Goal: Information Seeking & Learning: Learn about a topic

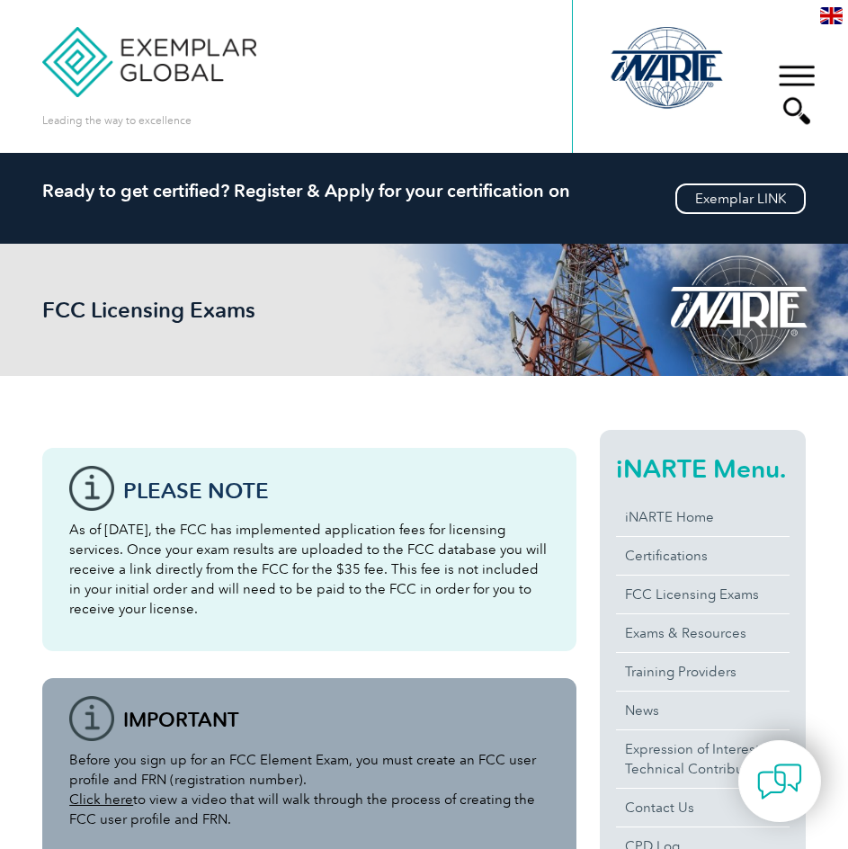
click at [827, 14] on img at bounding box center [831, 15] width 22 height 17
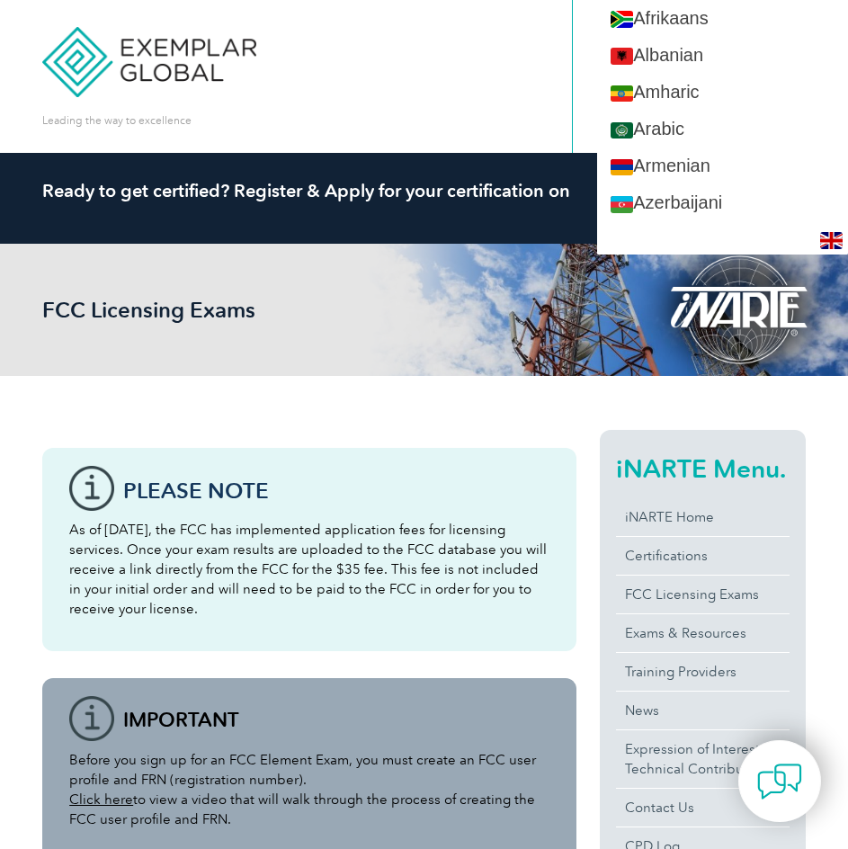
click at [458, 52] on div "Leading the way to excellence Search" at bounding box center [424, 76] width 764 height 153
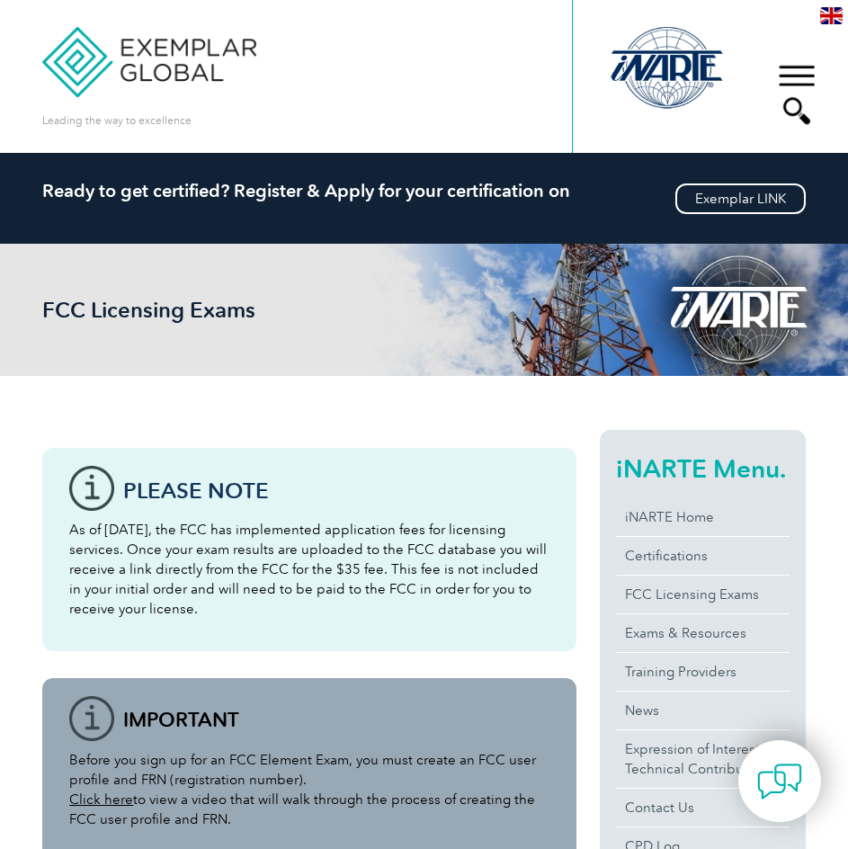
click at [790, 66] on div "▼" at bounding box center [797, 94] width 49 height 90
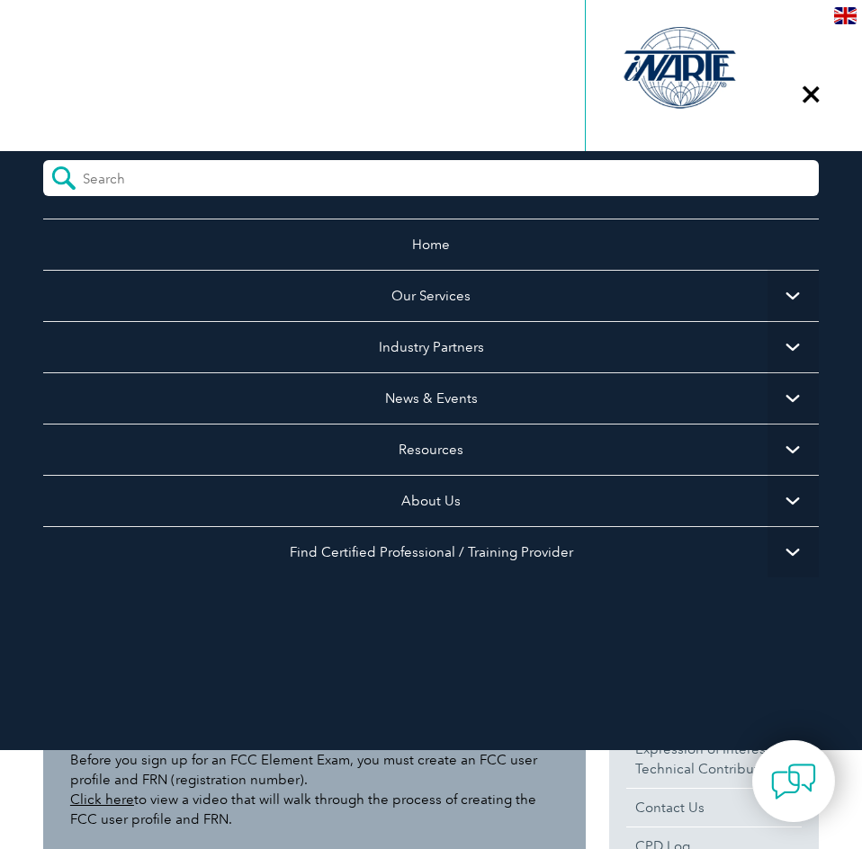
click at [440, 53] on div "Leading the way to excellence Search" at bounding box center [430, 76] width 775 height 153
click at [799, 94] on div "▼" at bounding box center [810, 94] width 49 height 90
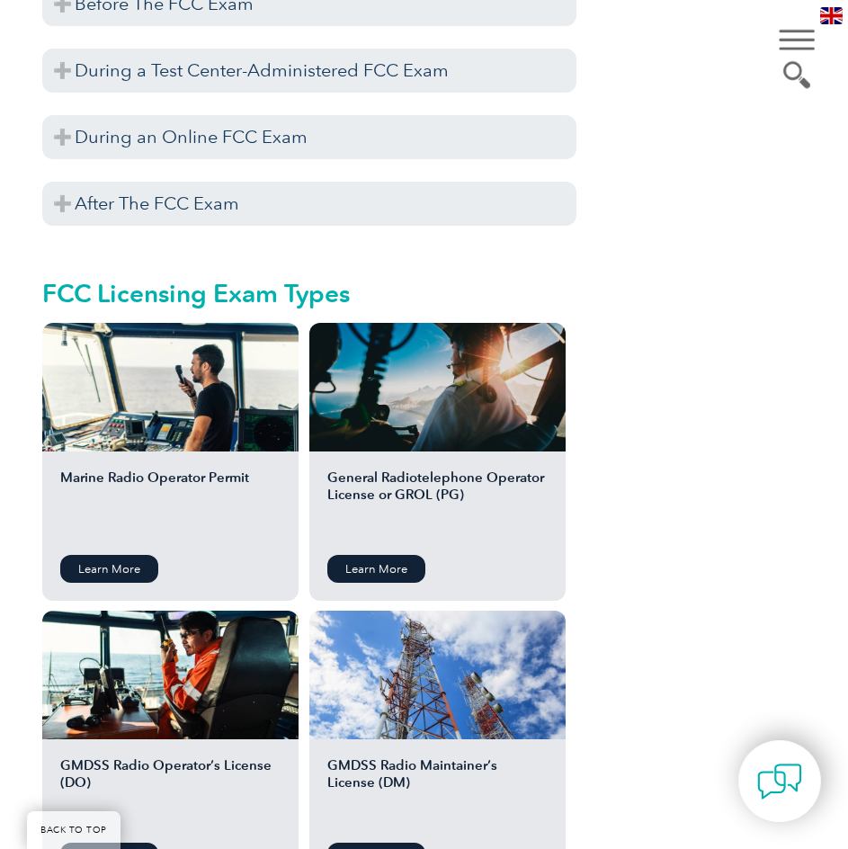
scroll to position [1979, 0]
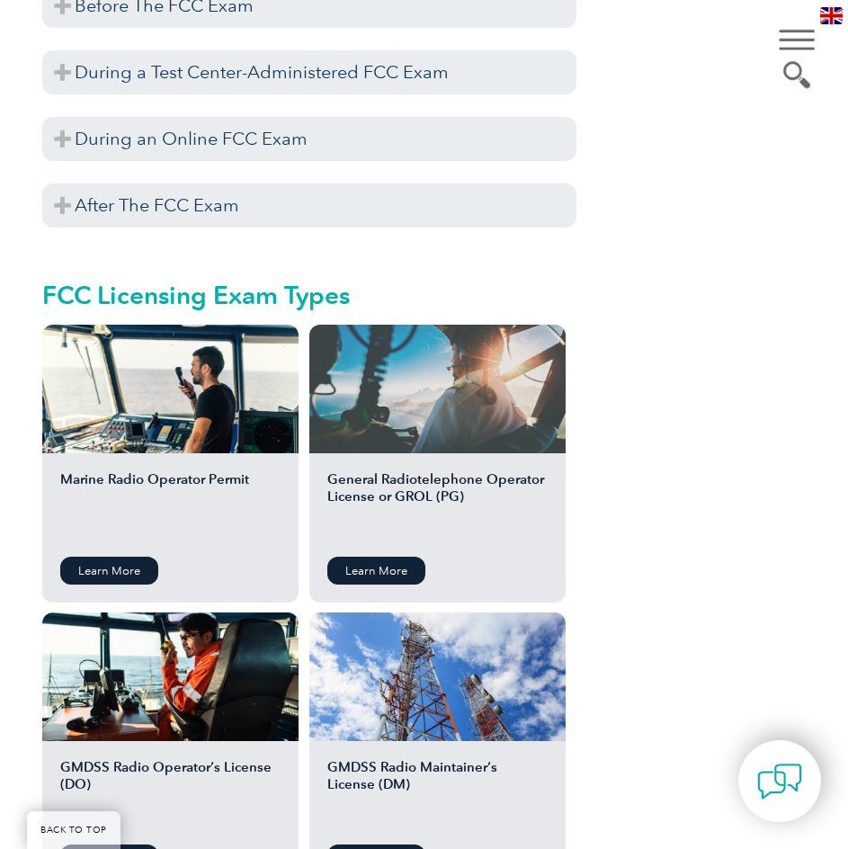
click at [408, 402] on div at bounding box center [437, 389] width 256 height 129
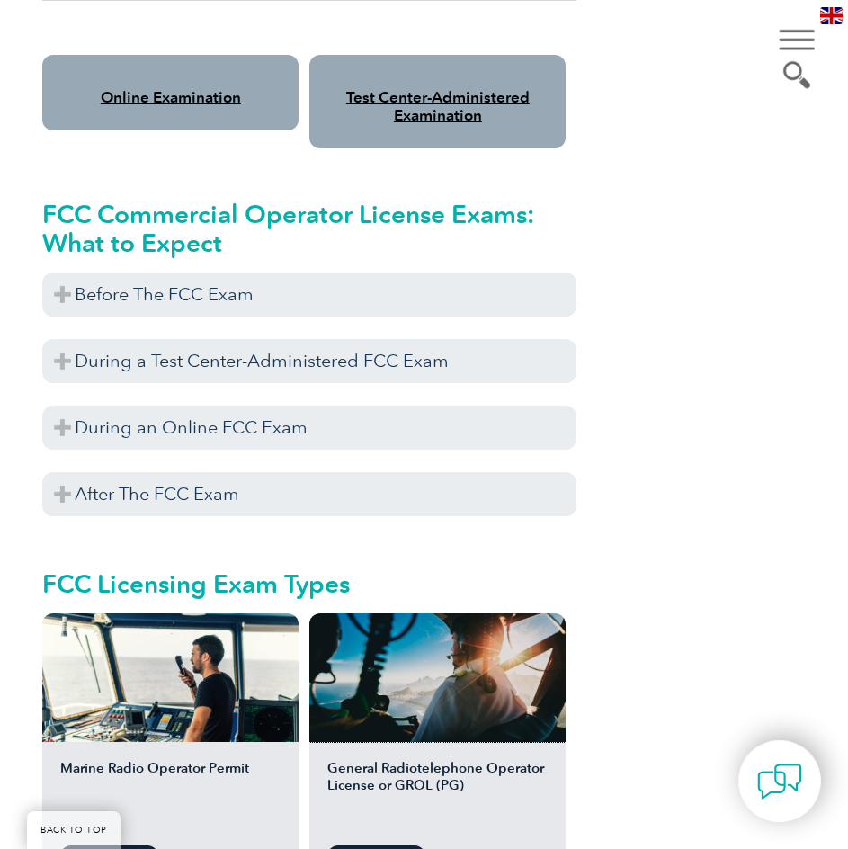
scroll to position [1889, 0]
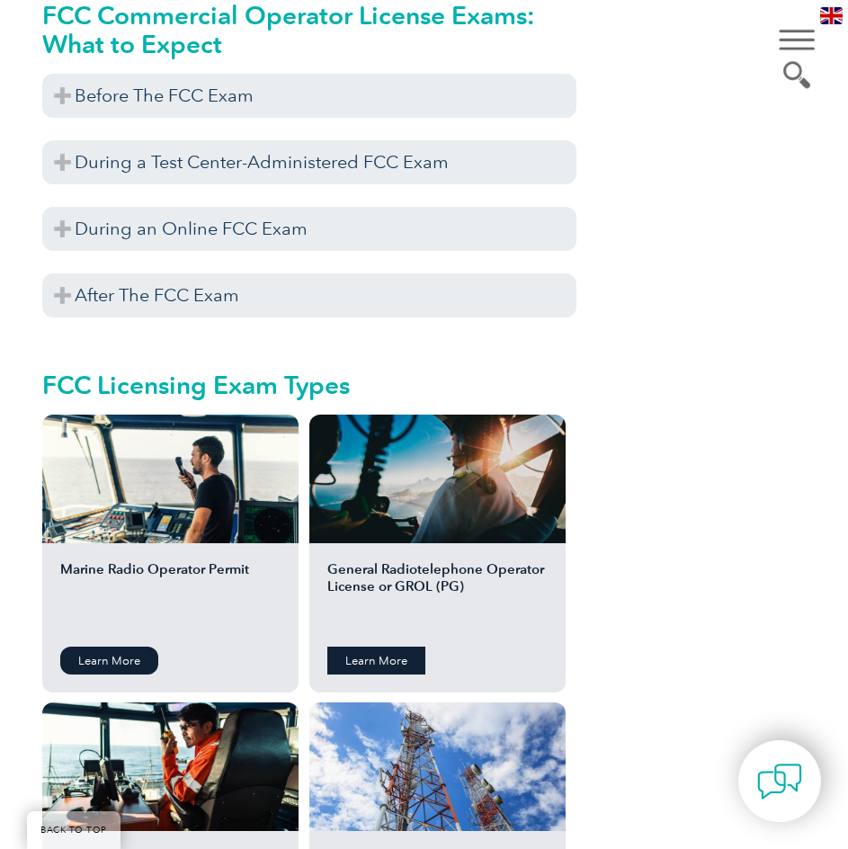
click at [393, 659] on link "Learn More" at bounding box center [376, 661] width 98 height 28
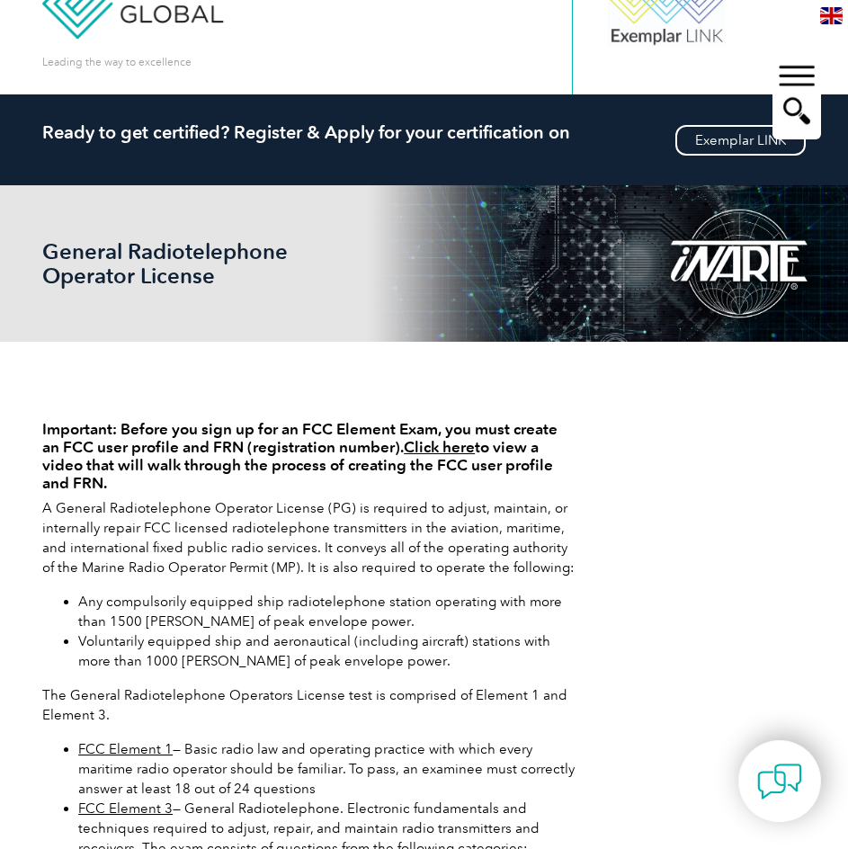
scroll to position [90, 0]
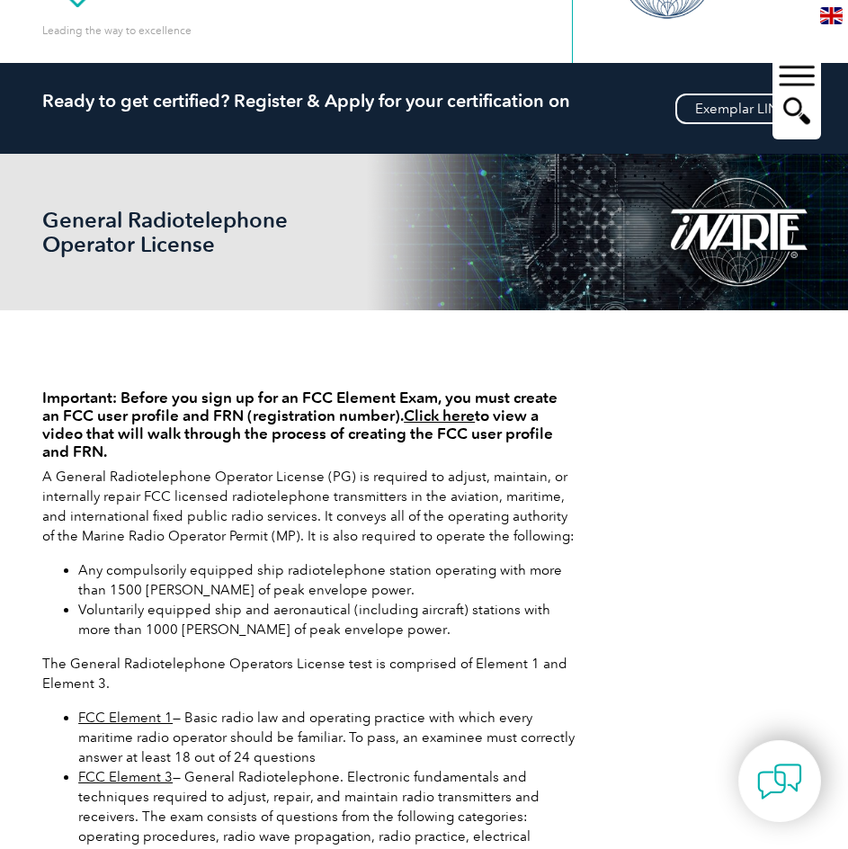
click at [461, 416] on link "Click here" at bounding box center [439, 416] width 71 height 18
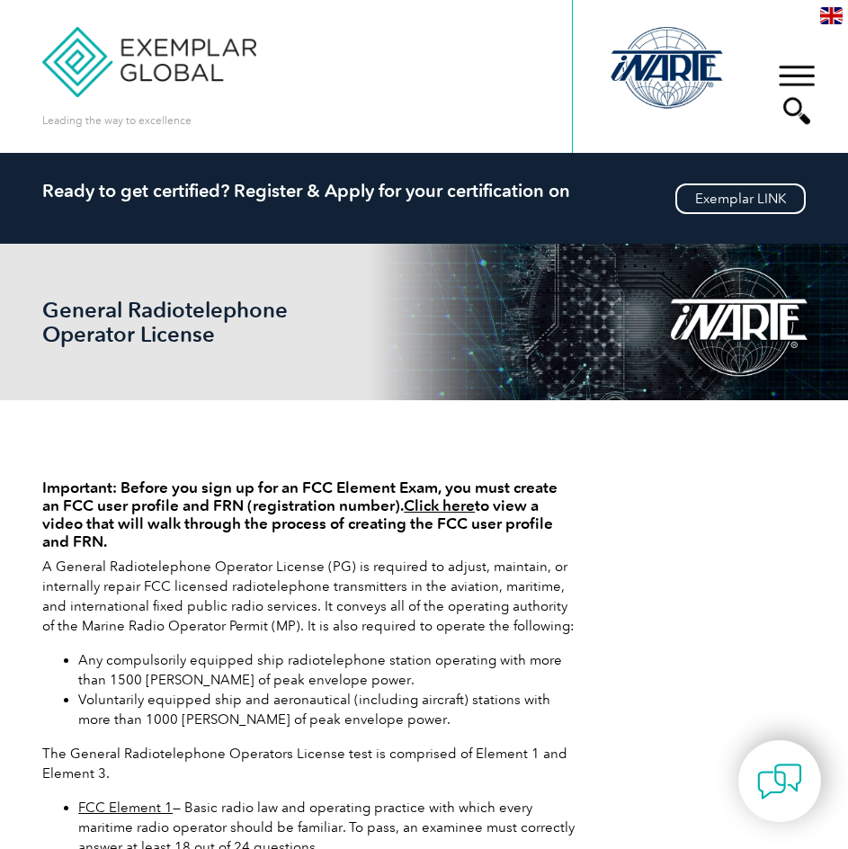
scroll to position [90, 0]
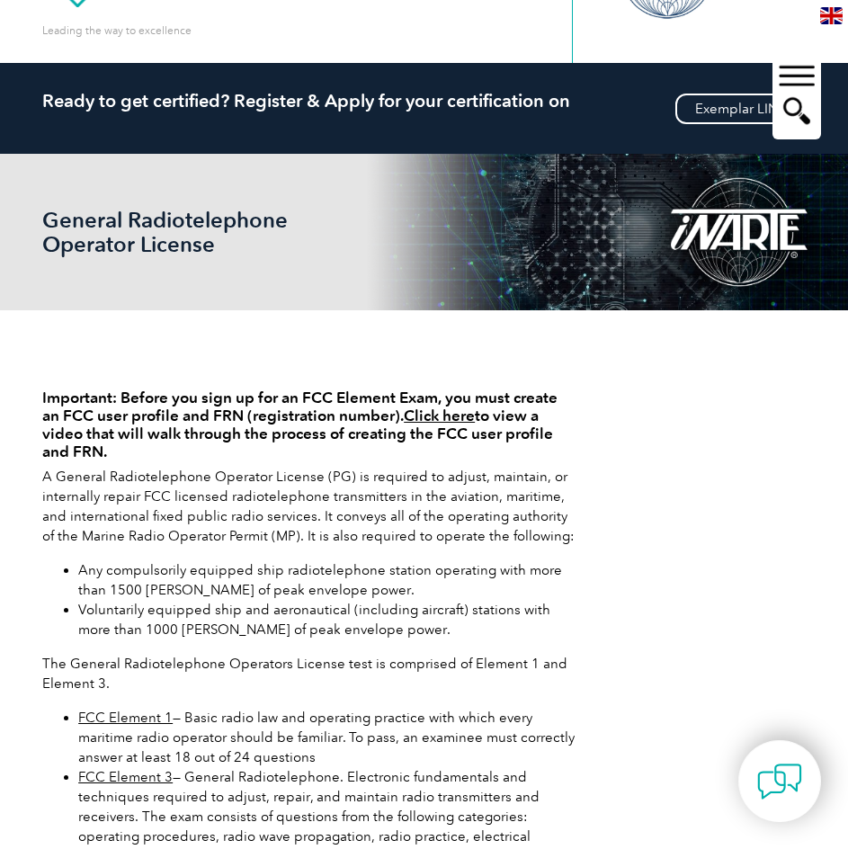
click at [777, 336] on div "Important: Before you sign up for an FCC Element Exam, you must create an FCC u…" at bounding box center [424, 808] width 764 height 997
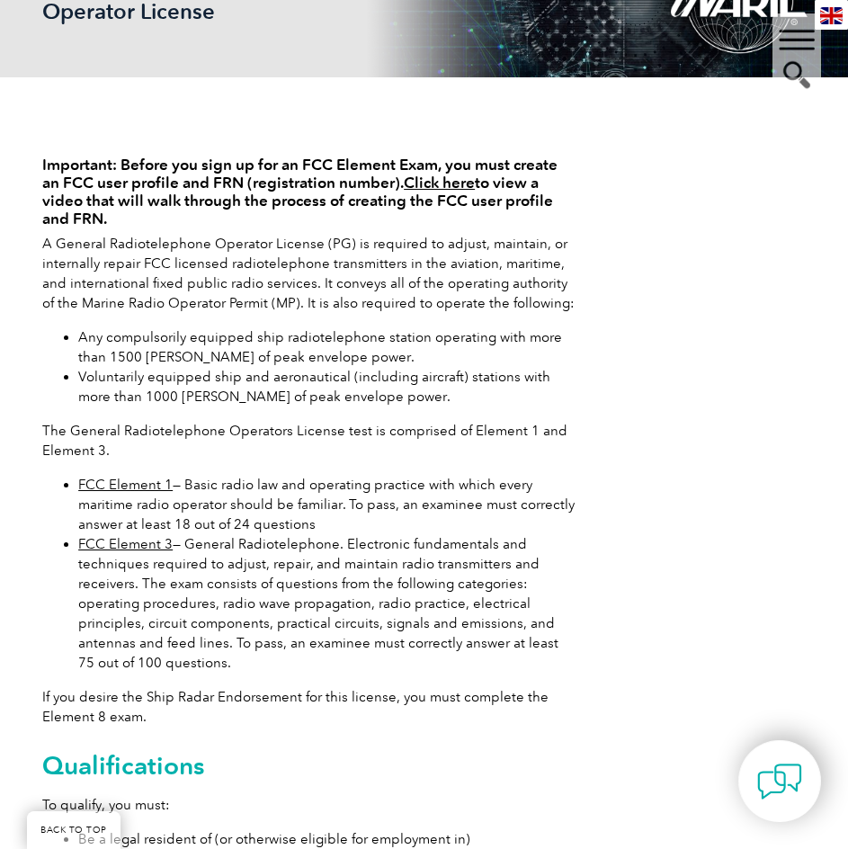
scroll to position [360, 0]
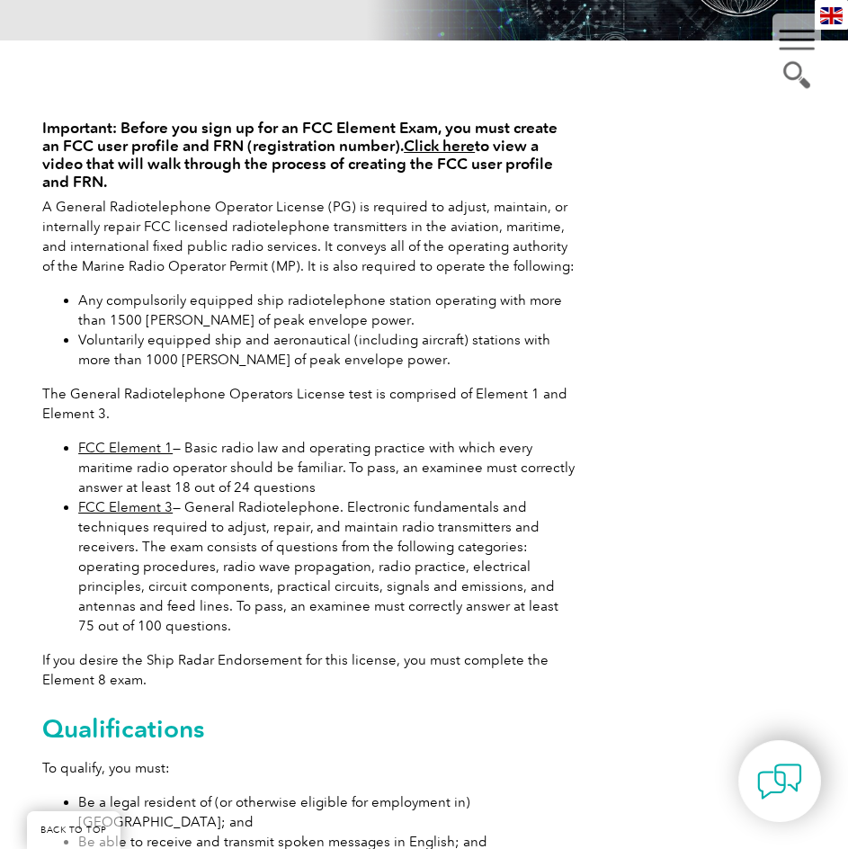
click at [345, 571] on li "FCC Element 3 — General Radiotelephone. Electronic fundamentals and techniques …" at bounding box center [327, 567] width 498 height 139
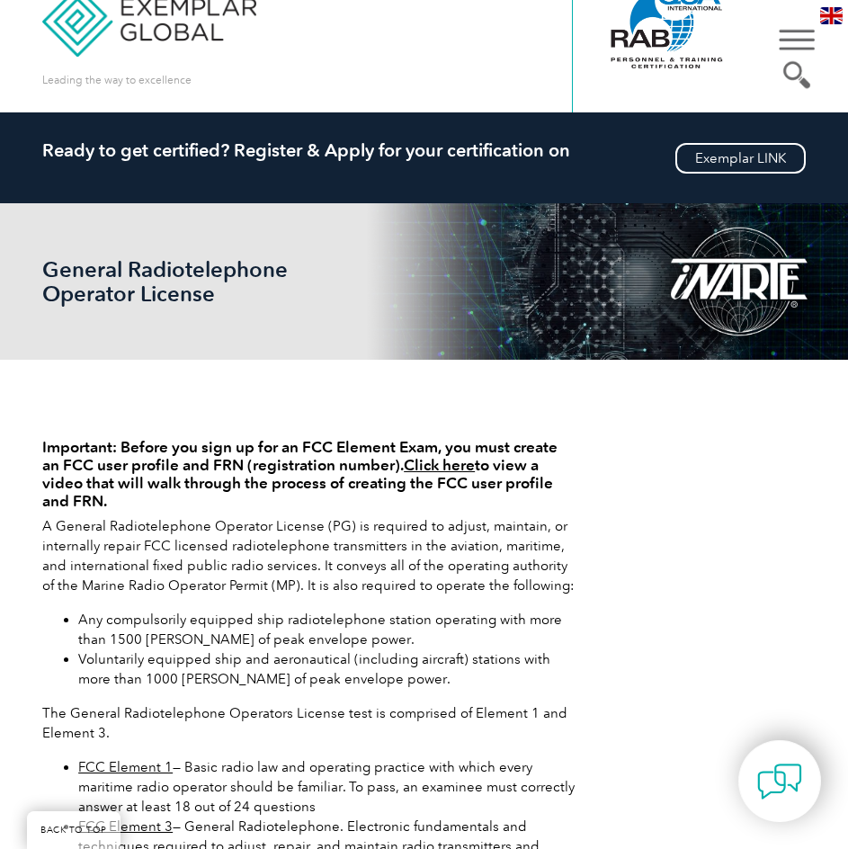
scroll to position [0, 0]
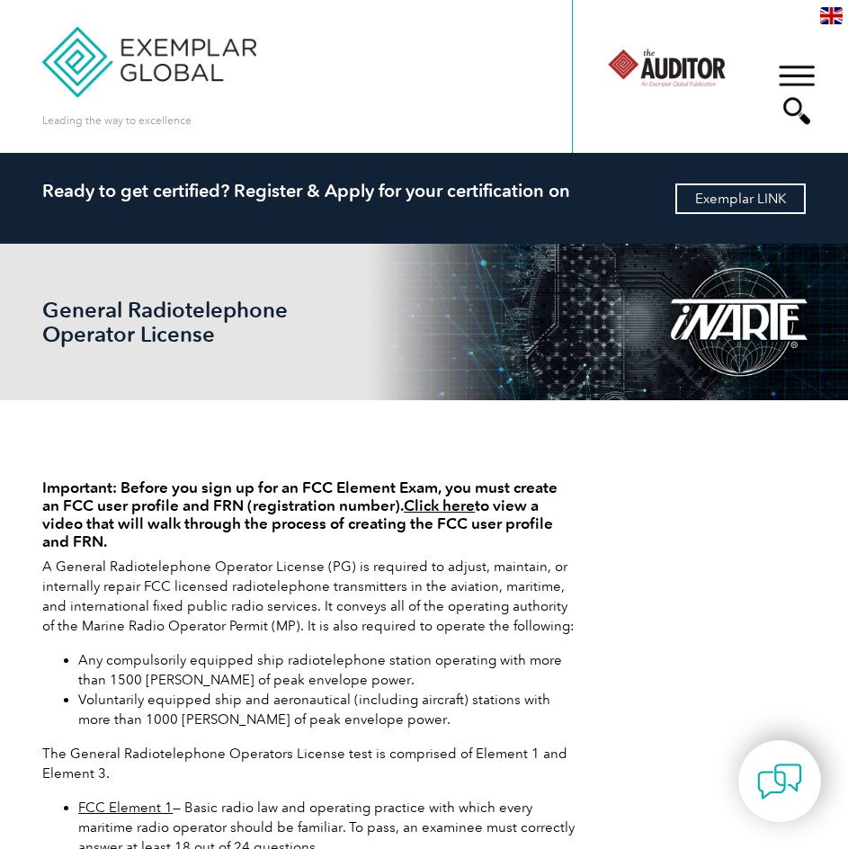
click at [731, 193] on link "Exemplar LINK" at bounding box center [741, 199] width 130 height 31
click at [737, 197] on link "Exemplar LINK" at bounding box center [741, 199] width 130 height 31
click at [809, 66] on div "▼" at bounding box center [797, 94] width 49 height 90
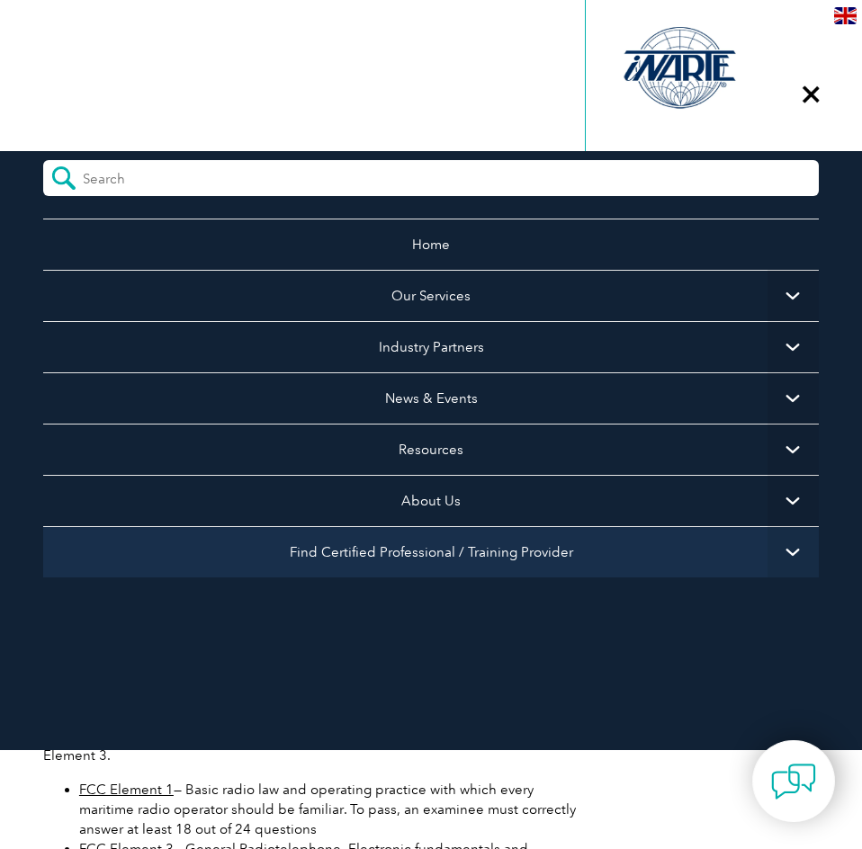
click at [495, 551] on link "Find Certified Professional / Training Provider" at bounding box center [430, 551] width 775 height 51
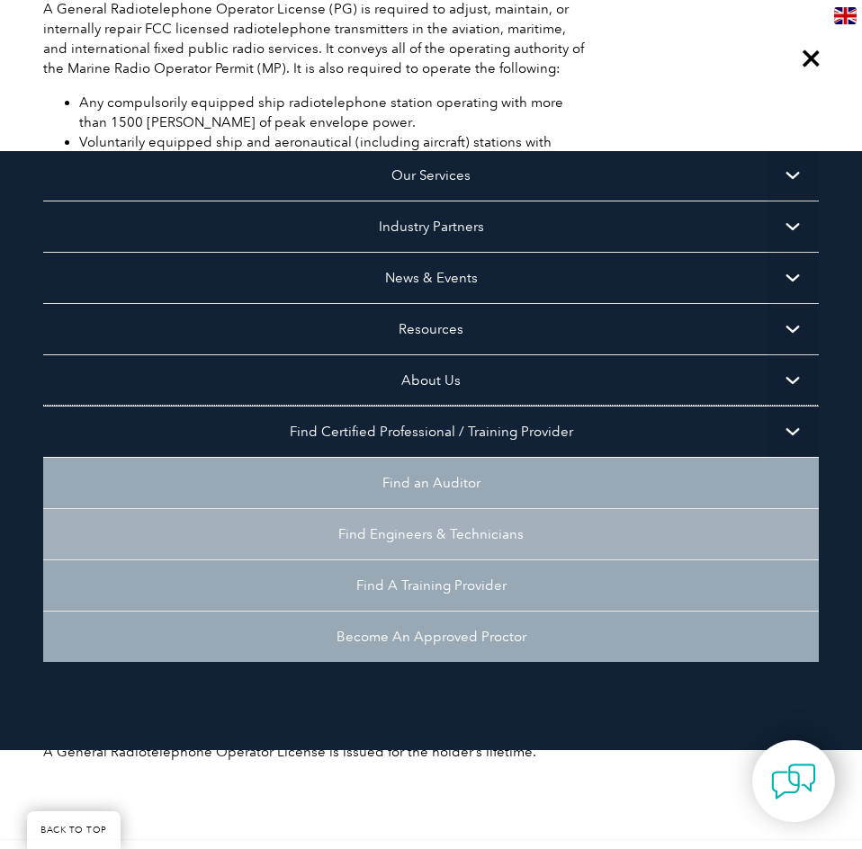
scroll to position [136, 0]
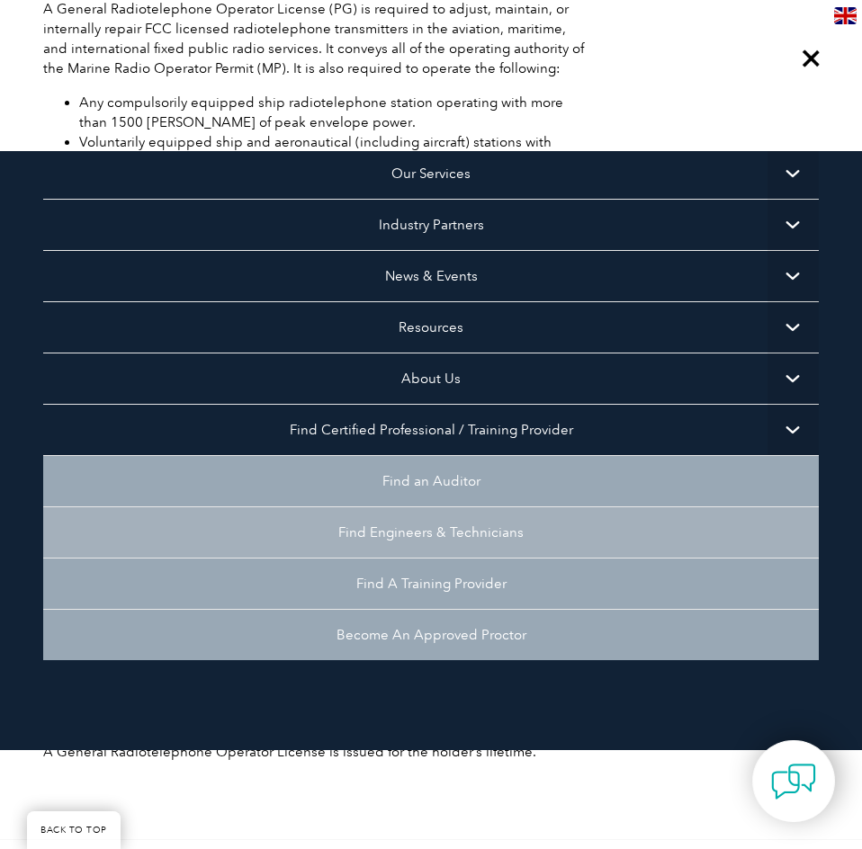
click at [475, 524] on link "Find Engineers & Technicians" at bounding box center [430, 531] width 775 height 51
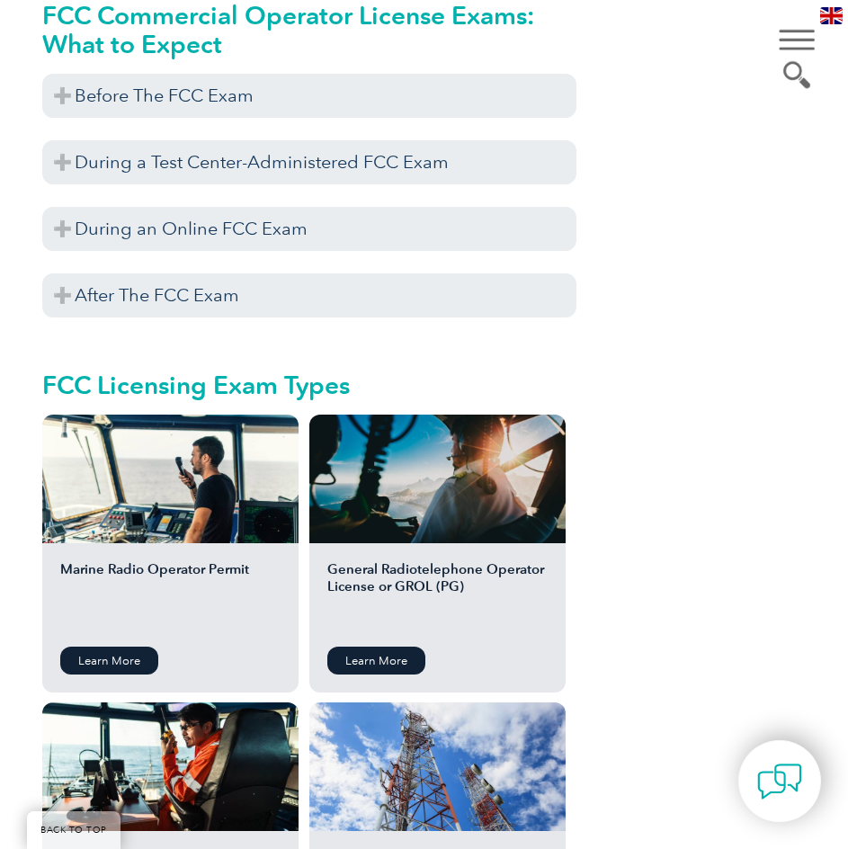
scroll to position [1889, 0]
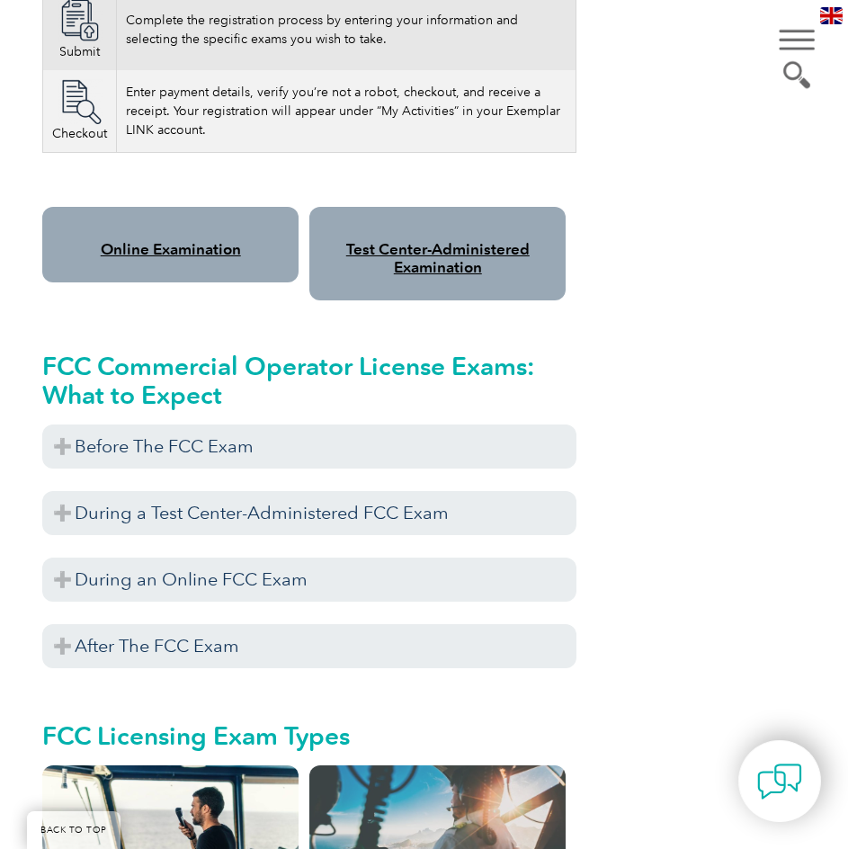
scroll to position [1889, 0]
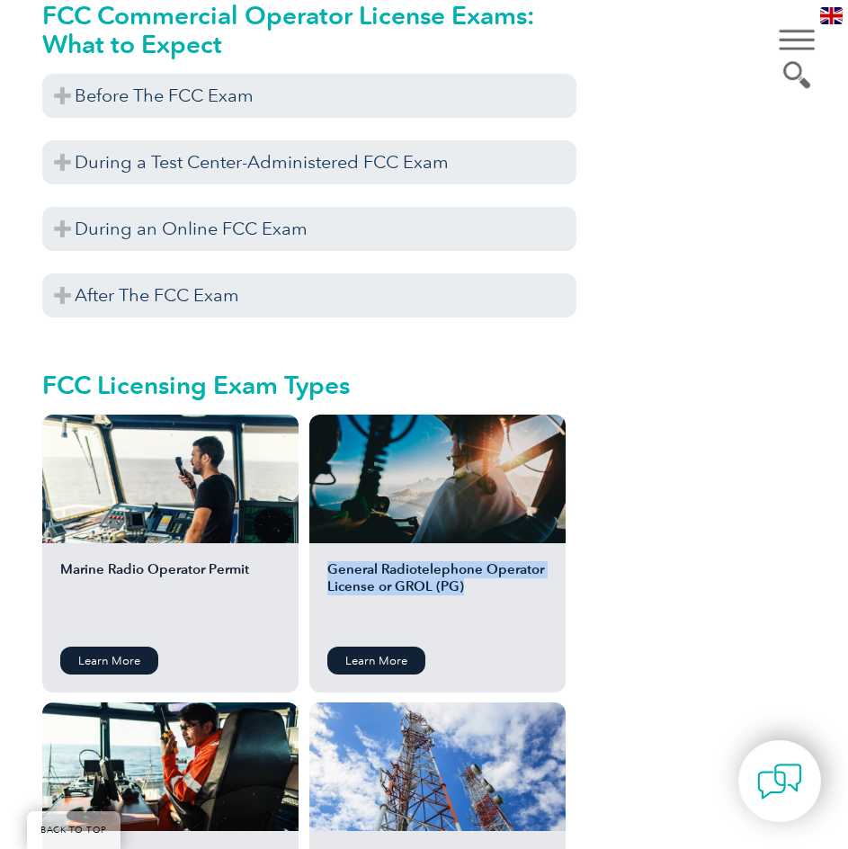
drag, startPoint x: 465, startPoint y: 592, endPoint x: 331, endPoint y: 577, distance: 134.9
click at [331, 577] on h2 "General Radiotelephone Operator License or GROL (PG)" at bounding box center [437, 597] width 220 height 72
copy h2 "General Radiotelephone Operator License or GROL (PG)"
